Goal: Check status: Check status

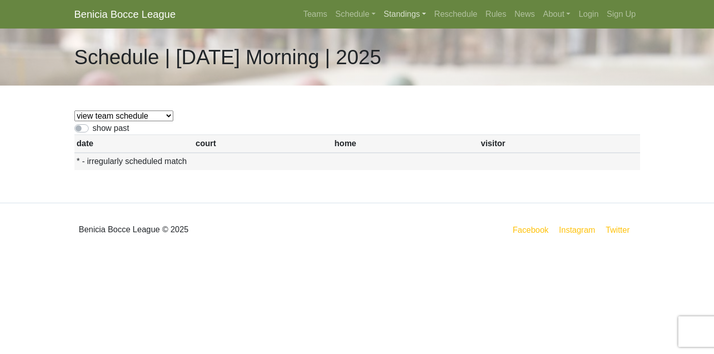
click at [407, 12] on link "Standings" at bounding box center [405, 14] width 50 height 20
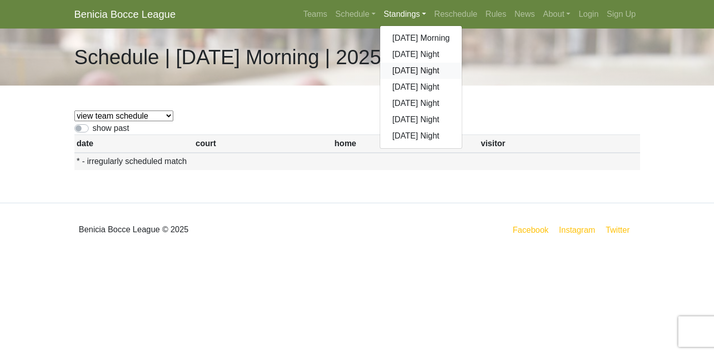
click at [410, 72] on link "[DATE] Night" at bounding box center [421, 71] width 82 height 16
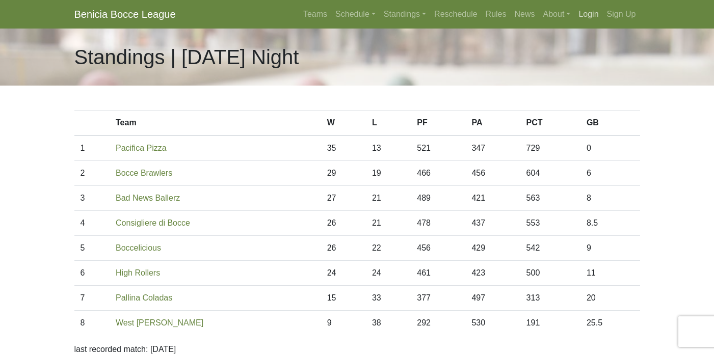
click at [593, 16] on link "Login" at bounding box center [589, 14] width 28 height 20
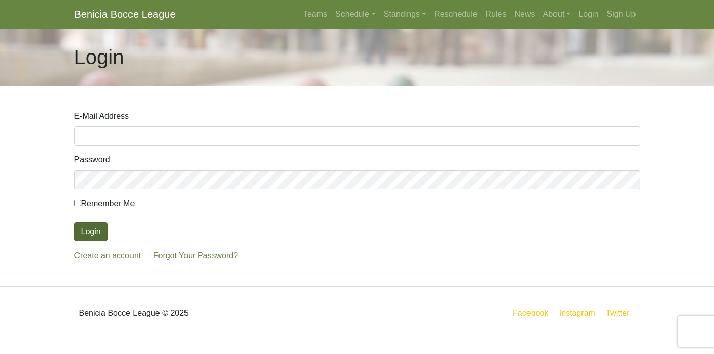
type input "[EMAIL_ADDRESS][DOMAIN_NAME]"
click at [85, 233] on button "Login" at bounding box center [90, 231] width 33 height 19
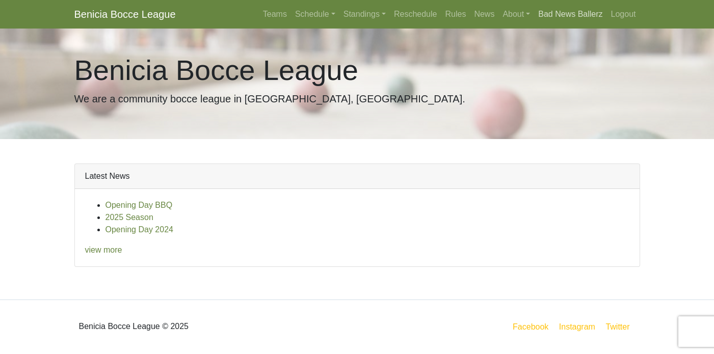
click at [575, 15] on link "Bad News Ballerz" at bounding box center [570, 14] width 72 height 20
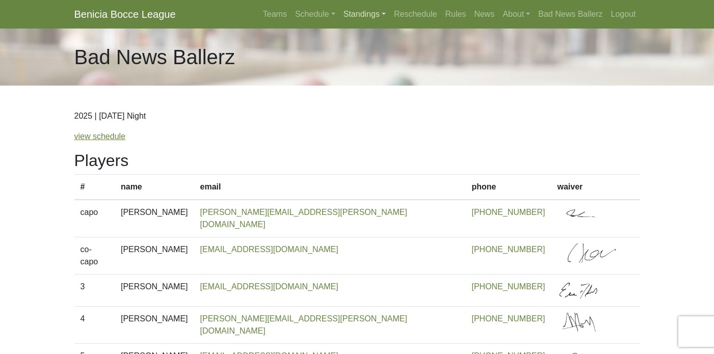
click at [347, 15] on link "Standings" at bounding box center [365, 14] width 50 height 20
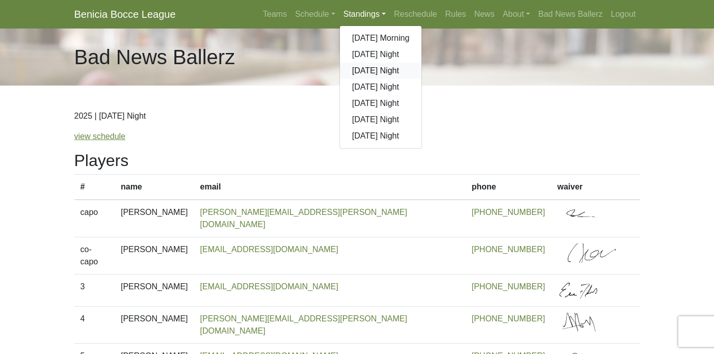
click at [359, 67] on link "[DATE] Night" at bounding box center [381, 71] width 82 height 16
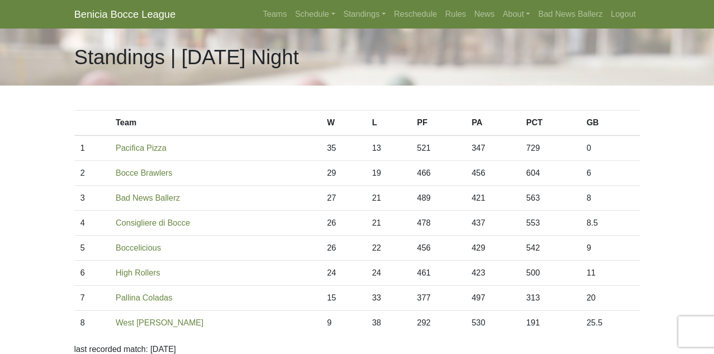
click at [344, 273] on td "24" at bounding box center [343, 273] width 45 height 25
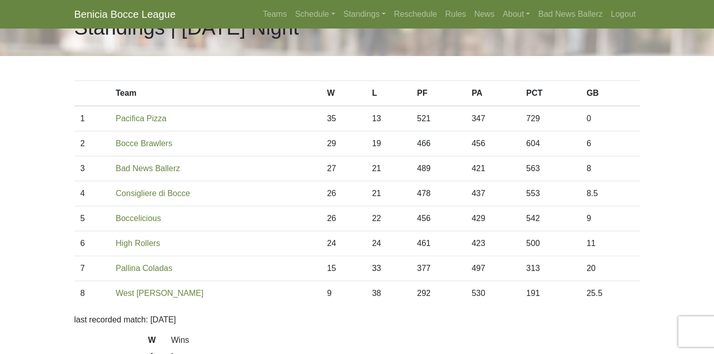
scroll to position [31, 0]
